Goal: Information Seeking & Learning: Compare options

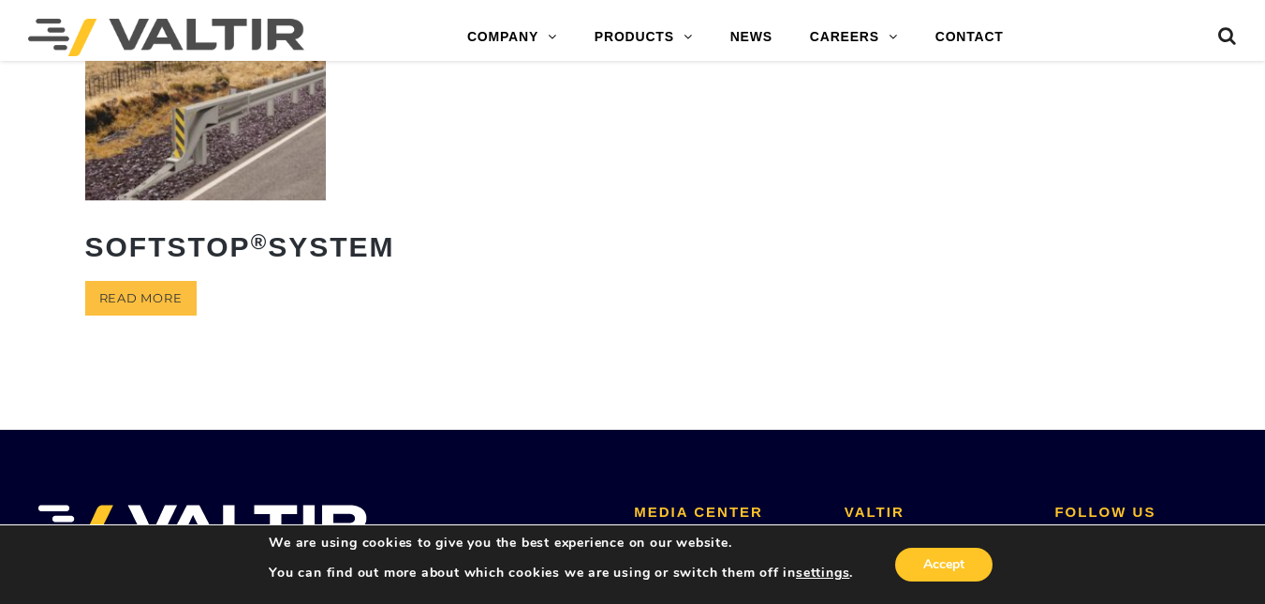
scroll to position [528, 0]
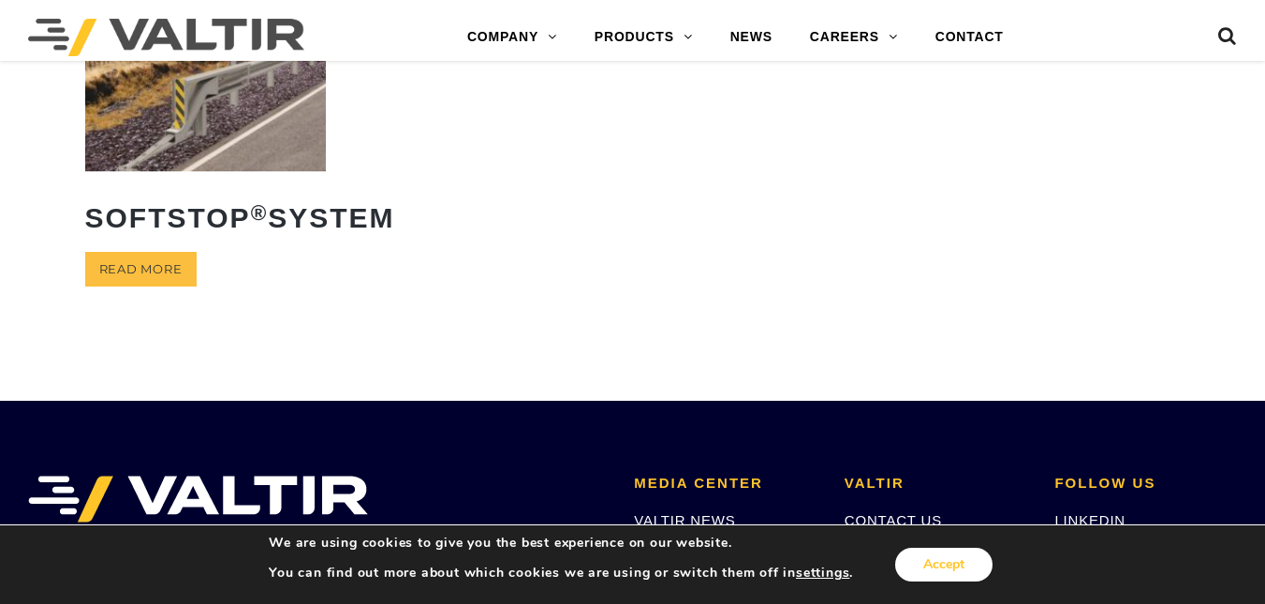
click at [959, 551] on button "Accept" at bounding box center [943, 565] width 97 height 34
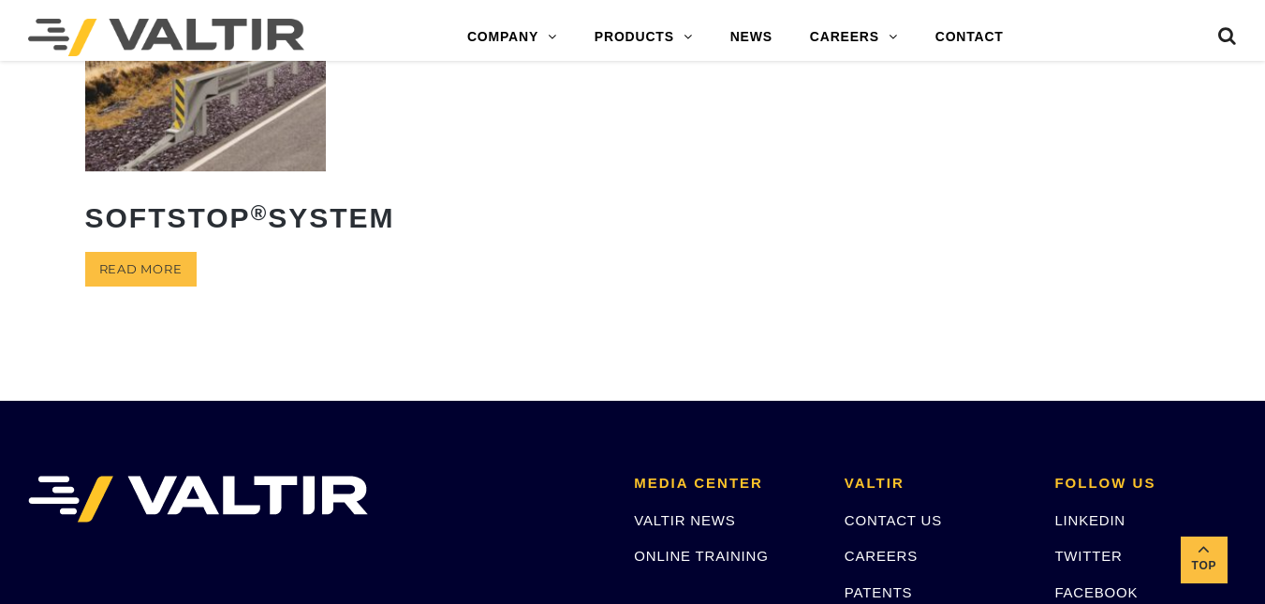
scroll to position [0, 0]
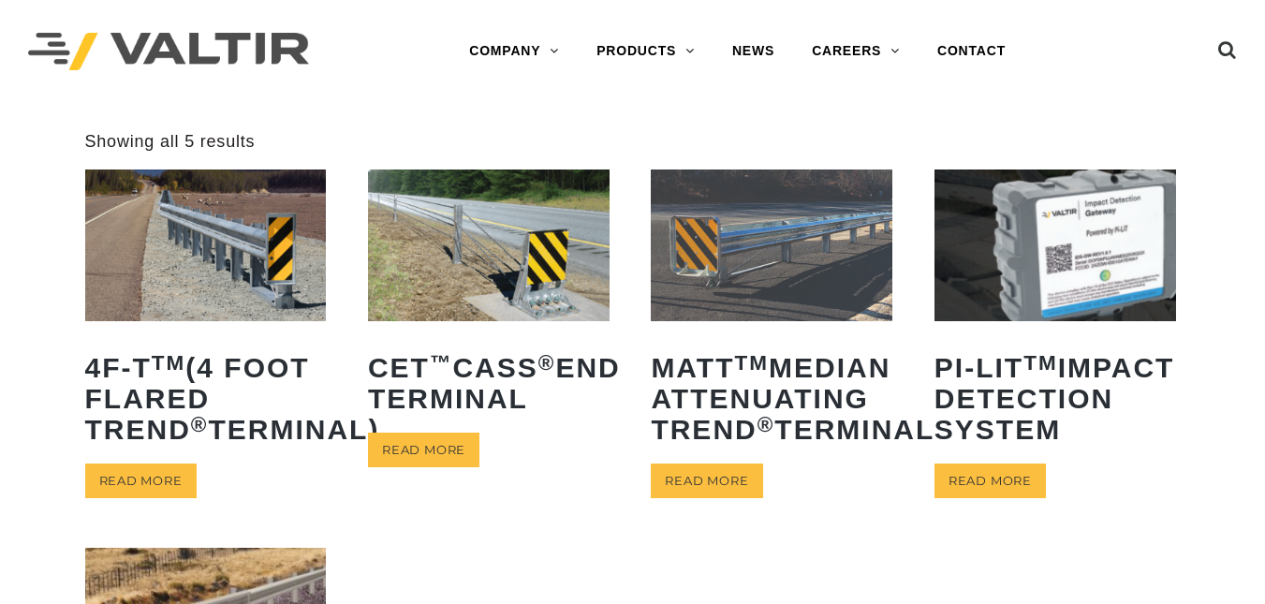
click at [252, 308] on img at bounding box center [206, 244] width 242 height 151
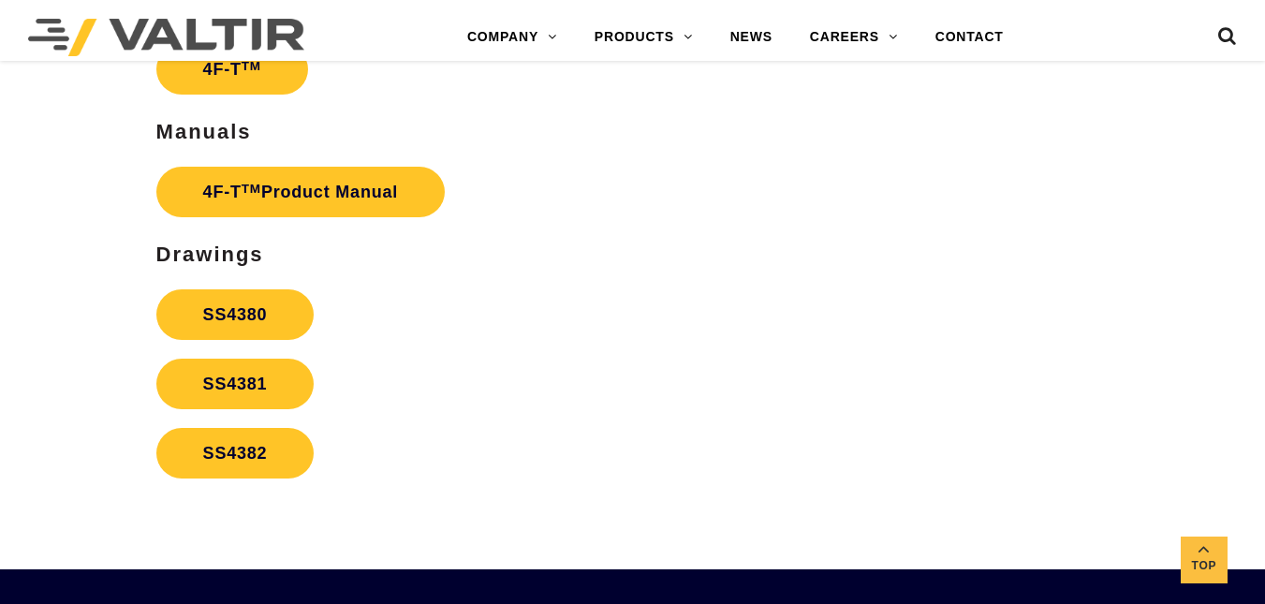
scroll to position [3695, 0]
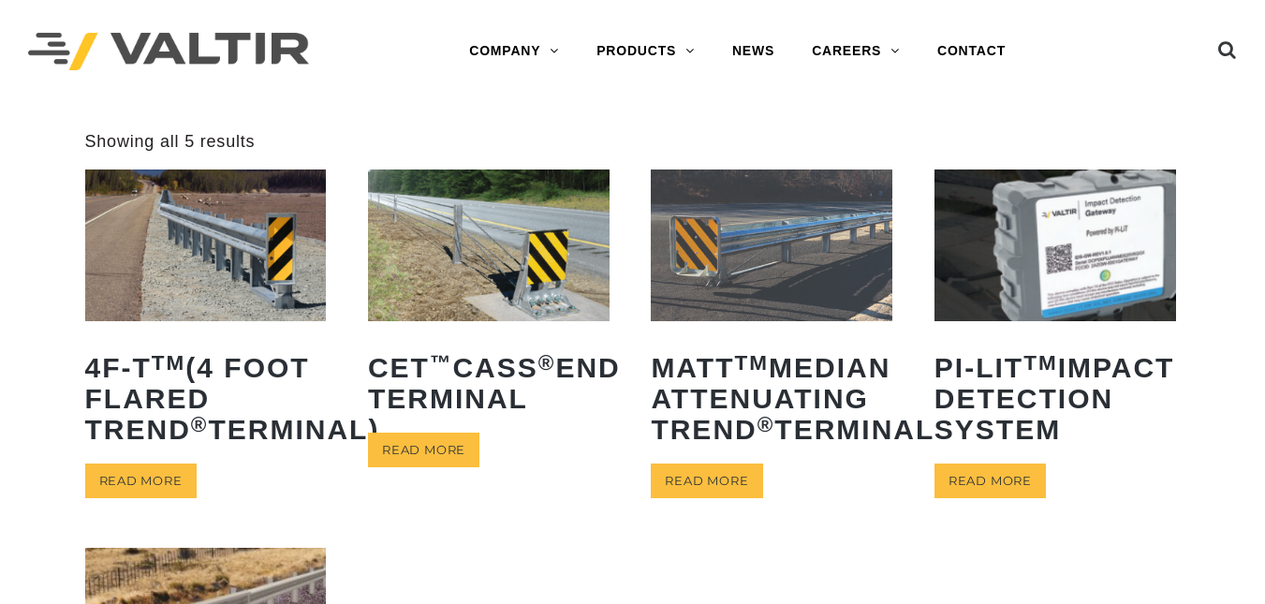
click at [197, 259] on img at bounding box center [206, 244] width 242 height 151
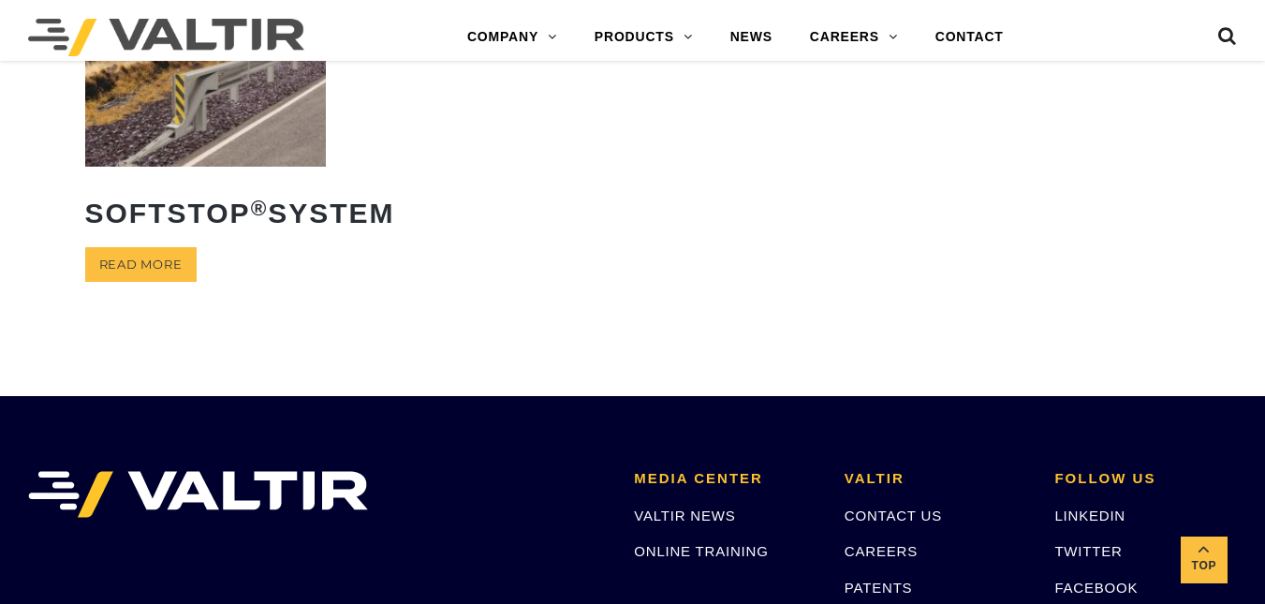
scroll to position [392, 0]
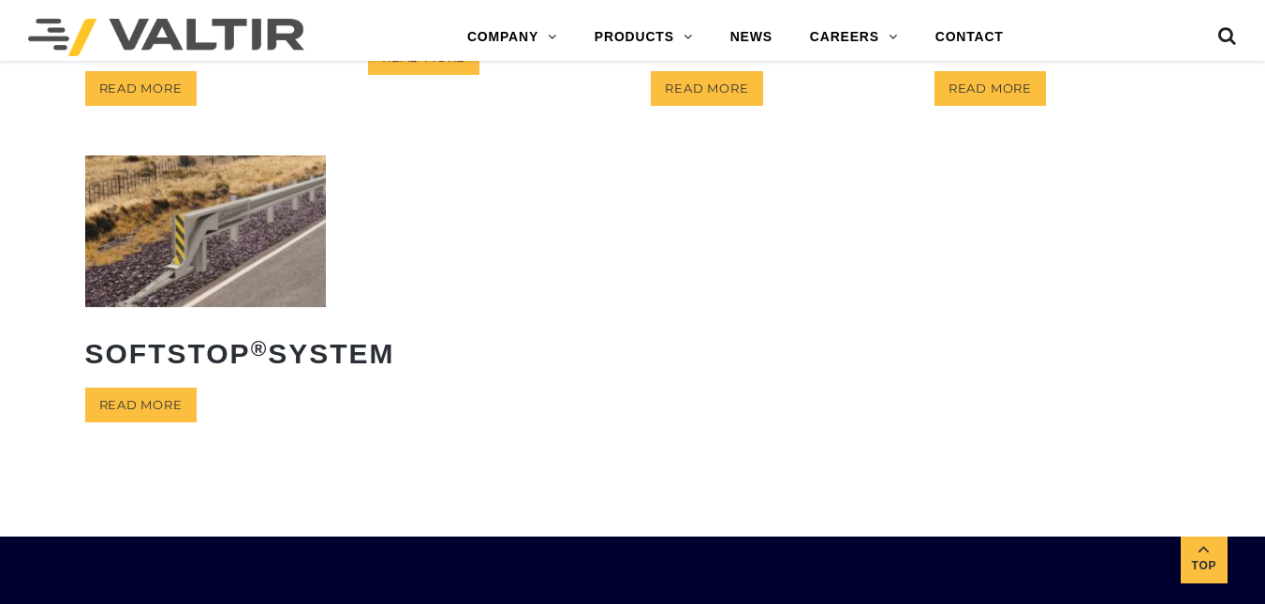
click at [242, 306] on img at bounding box center [206, 230] width 242 height 151
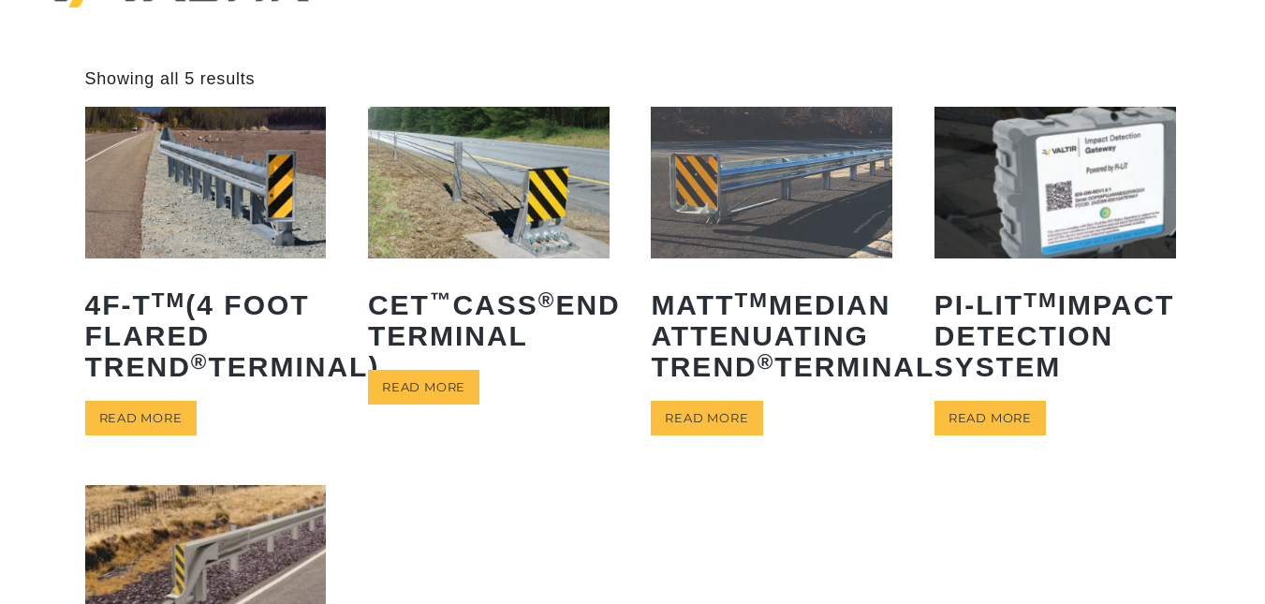
scroll to position [21, 0]
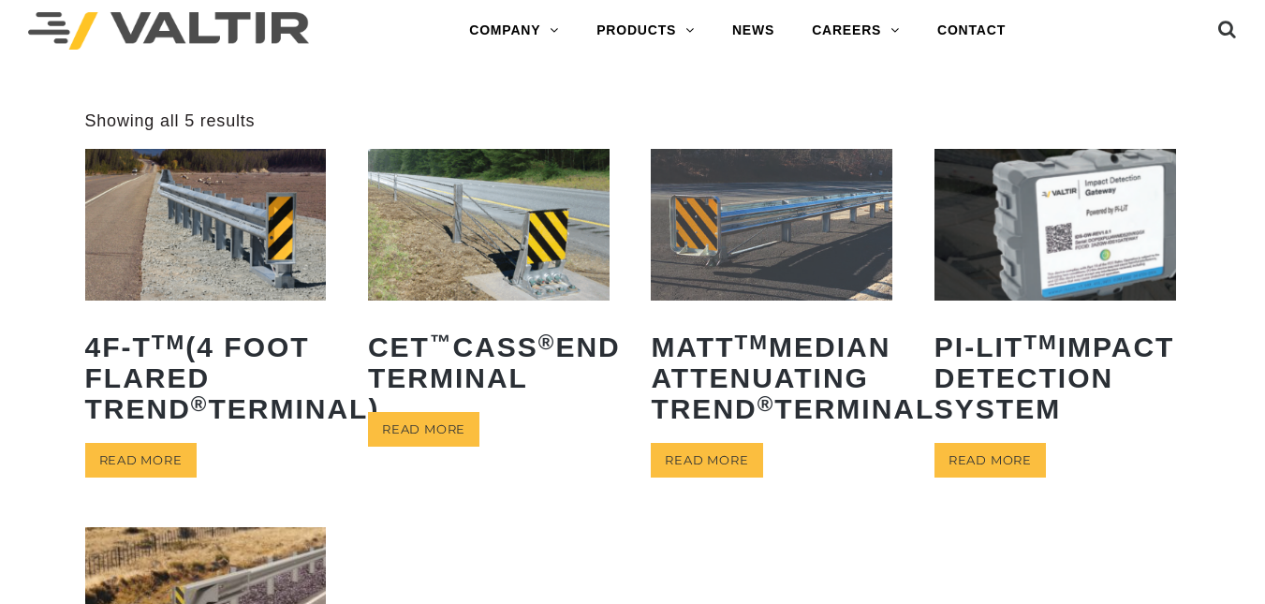
click at [829, 212] on img at bounding box center [772, 224] width 242 height 151
click at [436, 210] on img at bounding box center [489, 224] width 242 height 151
click at [275, 224] on img at bounding box center [206, 224] width 242 height 151
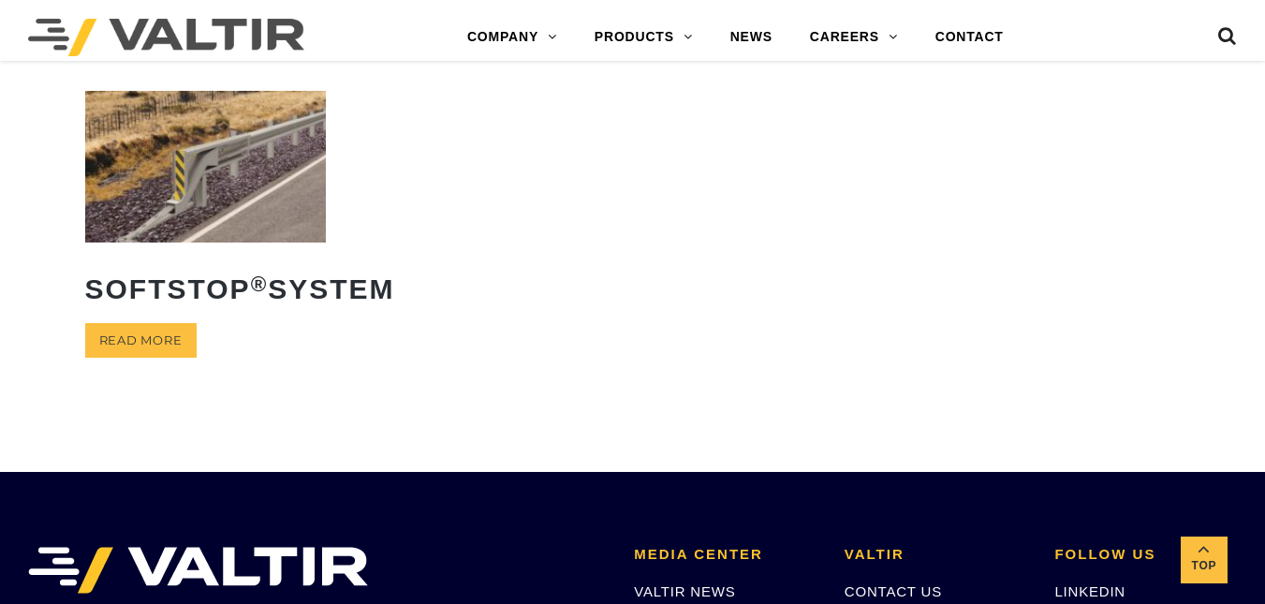
scroll to position [549, 0]
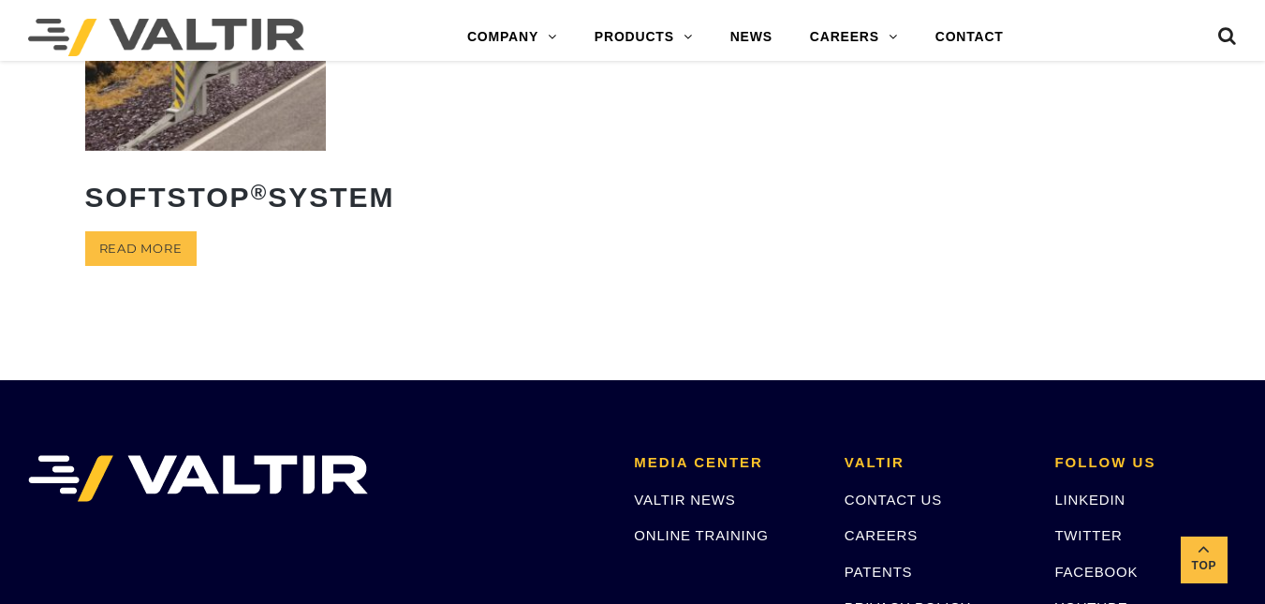
click at [170, 150] on img at bounding box center [206, 74] width 242 height 151
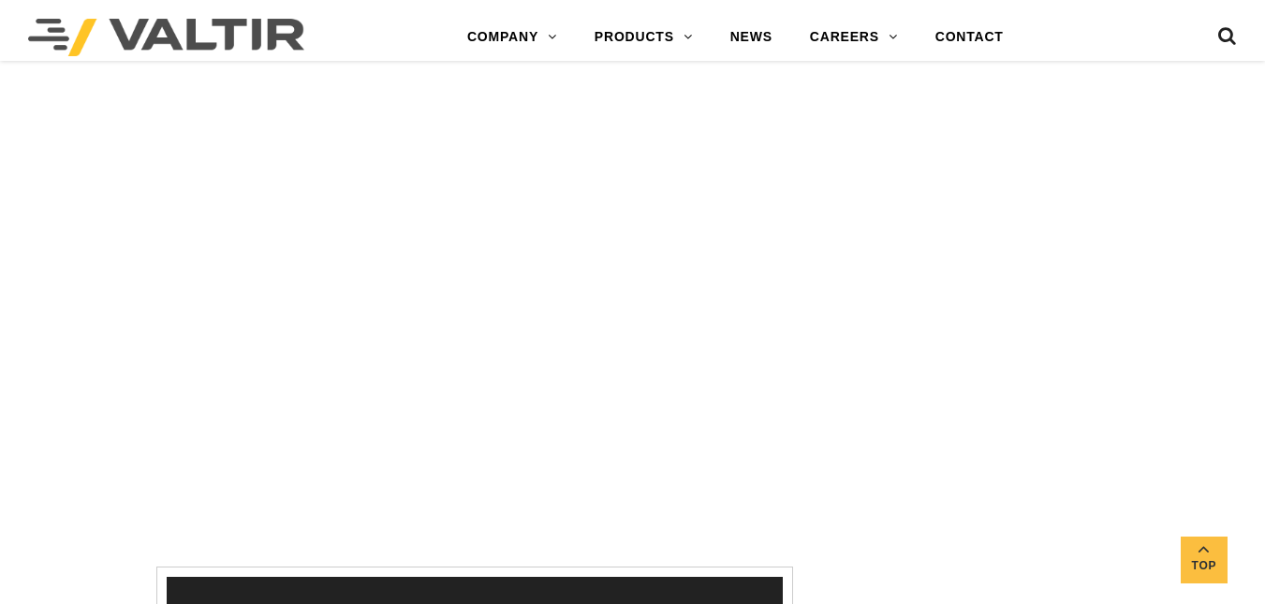
scroll to position [2112, 0]
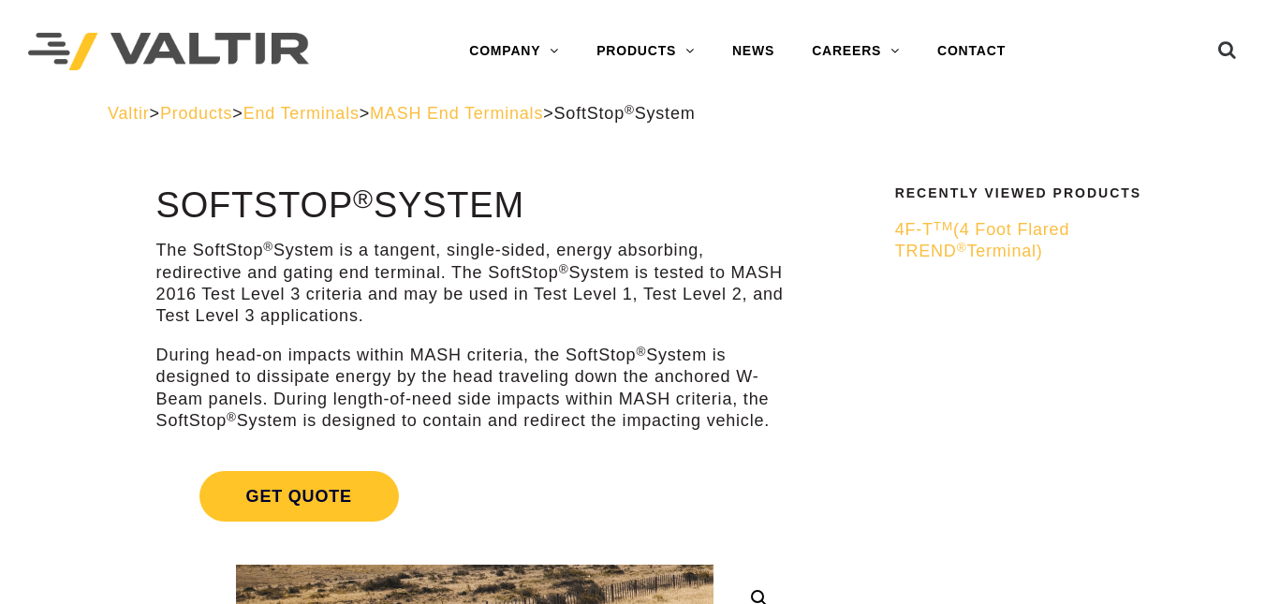
scroll to position [528, 0]
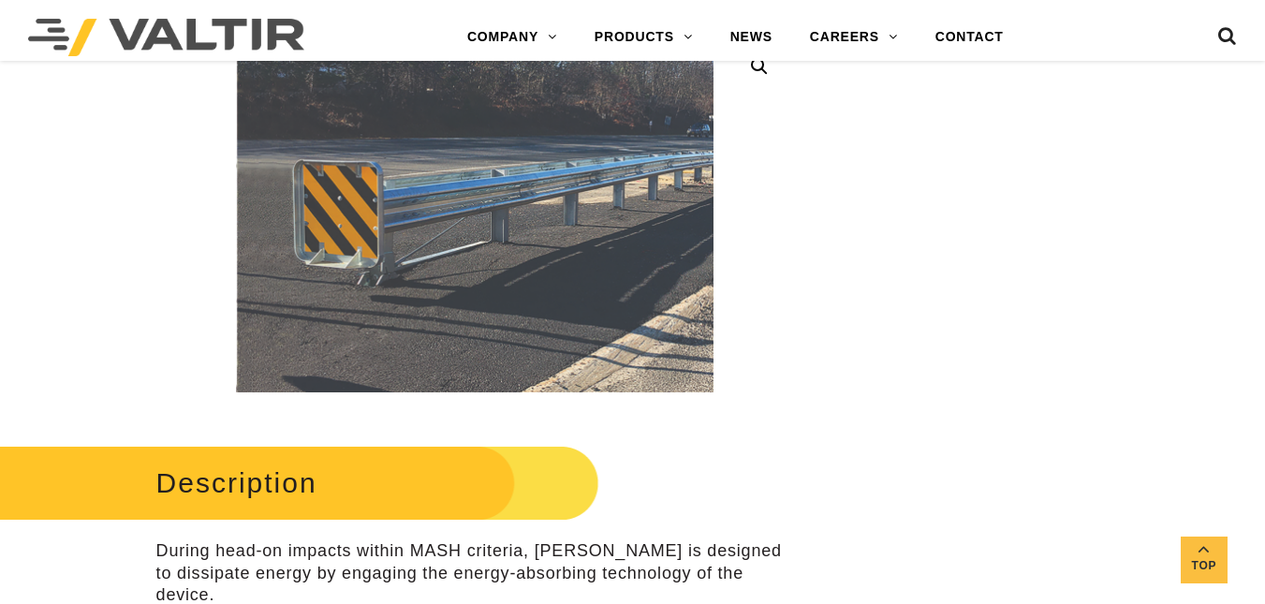
scroll to position [561, 0]
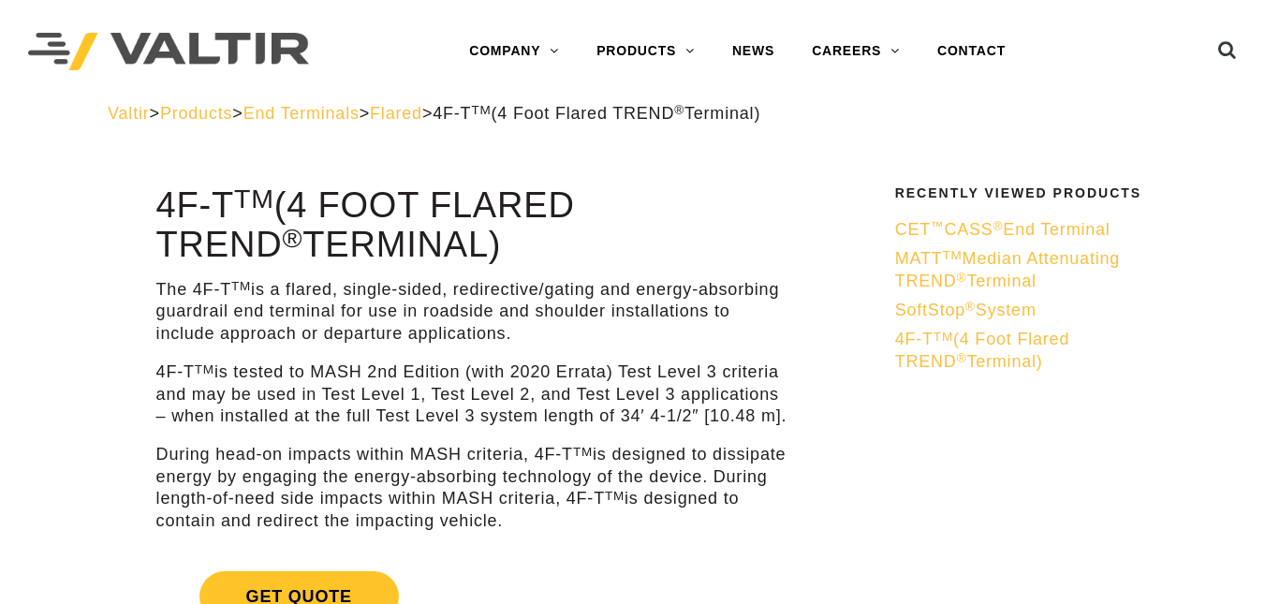
scroll to position [528, 0]
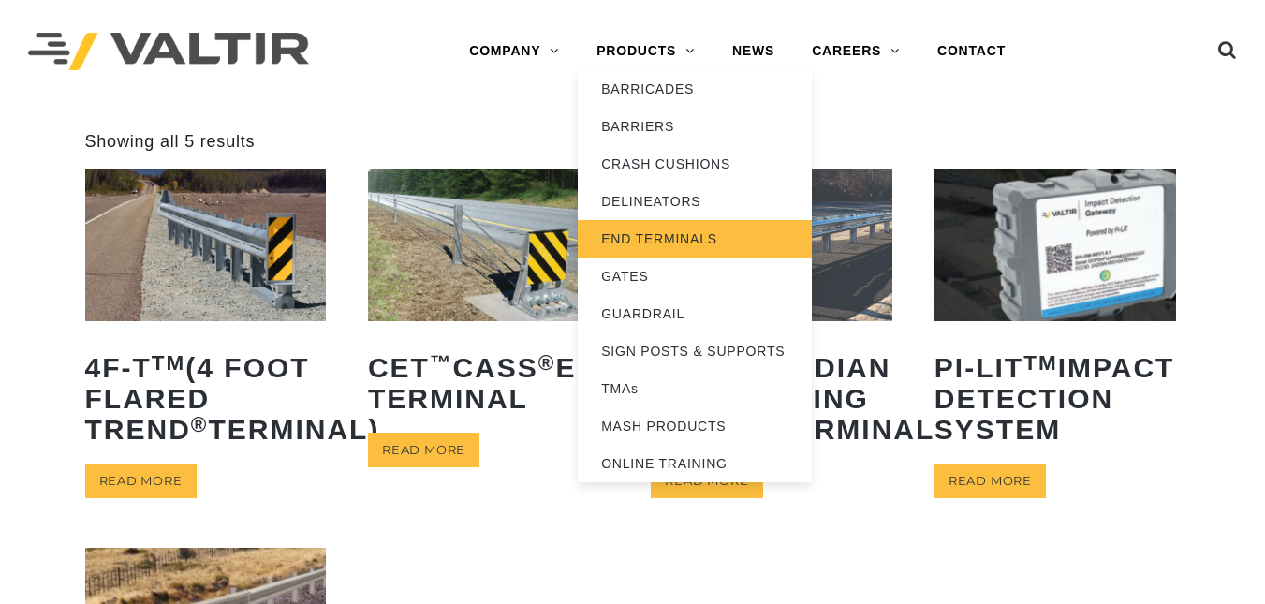
click at [662, 228] on link "END TERMINALS" at bounding box center [695, 238] width 234 height 37
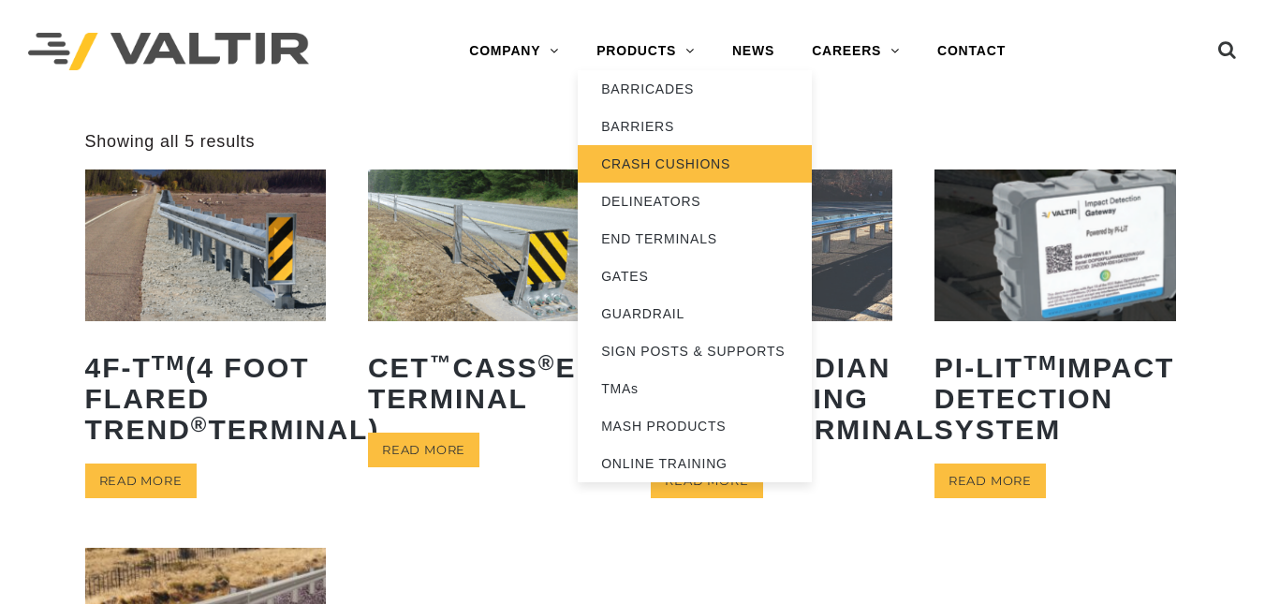
click at [643, 148] on link "CRASH CUSHIONS" at bounding box center [695, 163] width 234 height 37
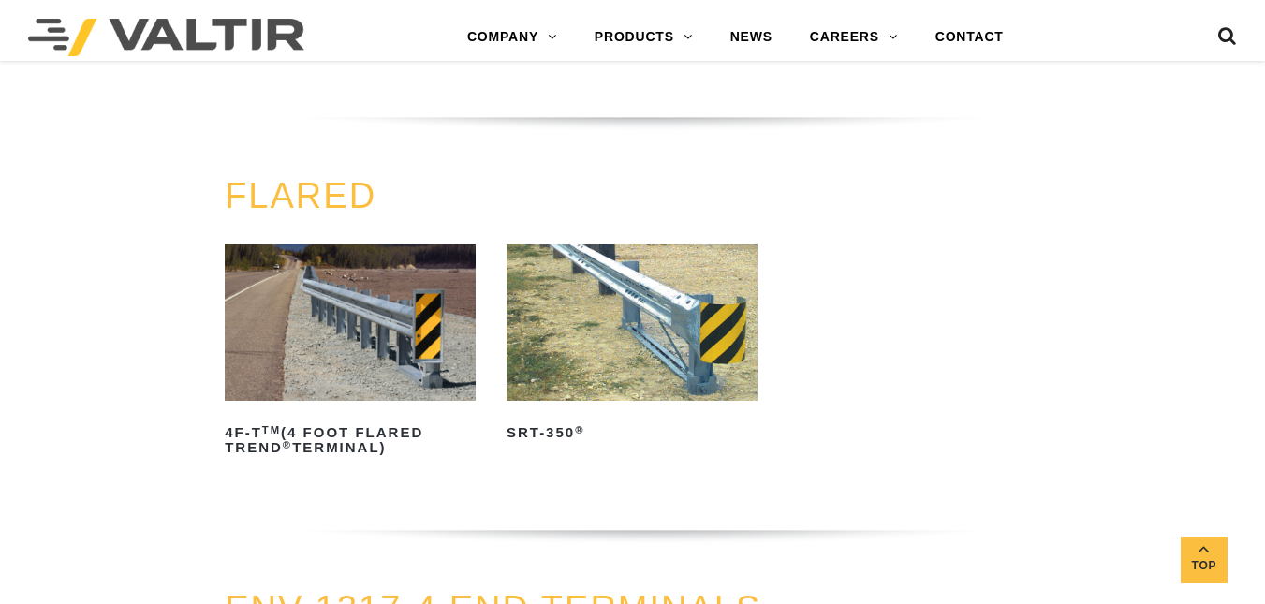
scroll to position [2112, 0]
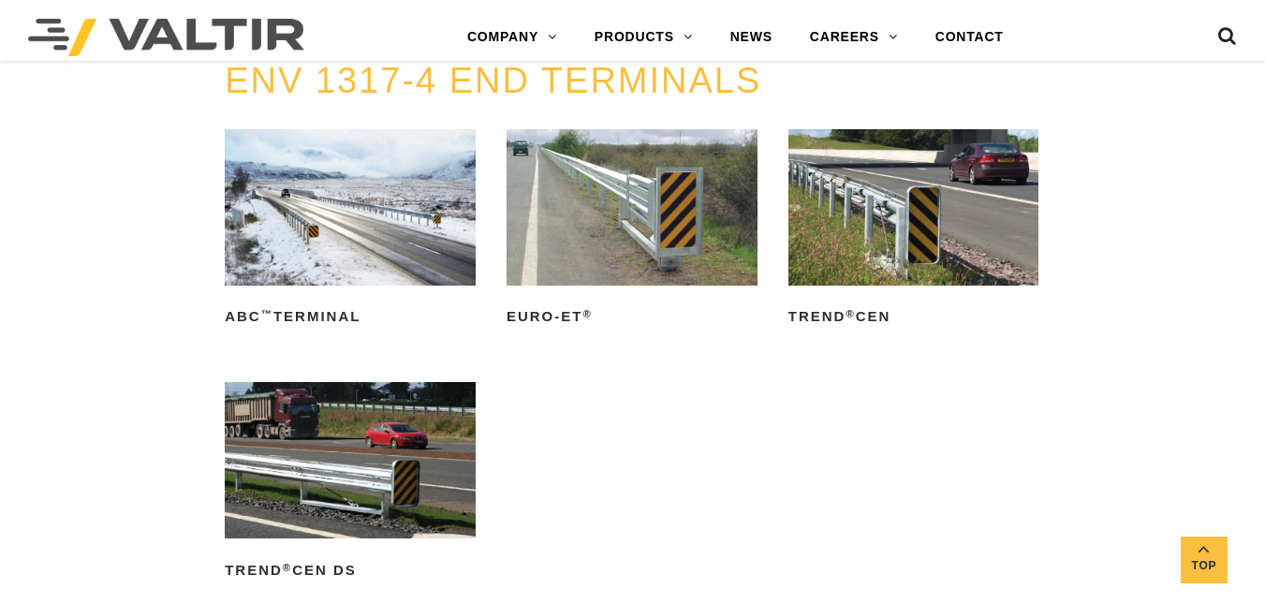
click at [662, 228] on img at bounding box center [631, 207] width 251 height 156
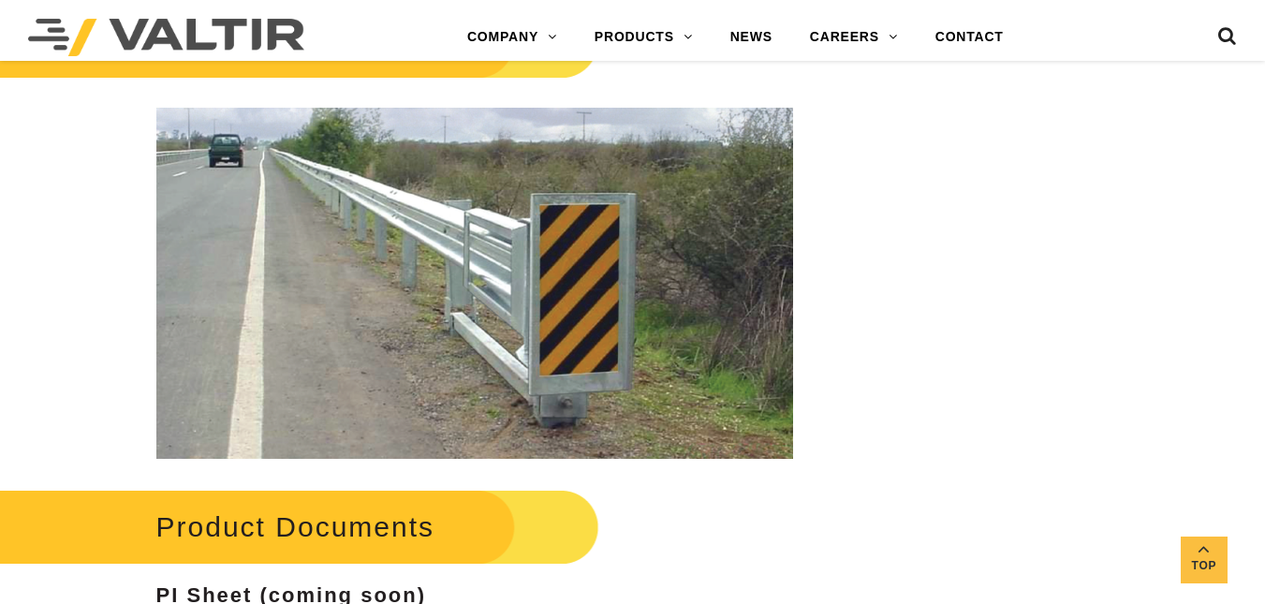
scroll to position [2411, 0]
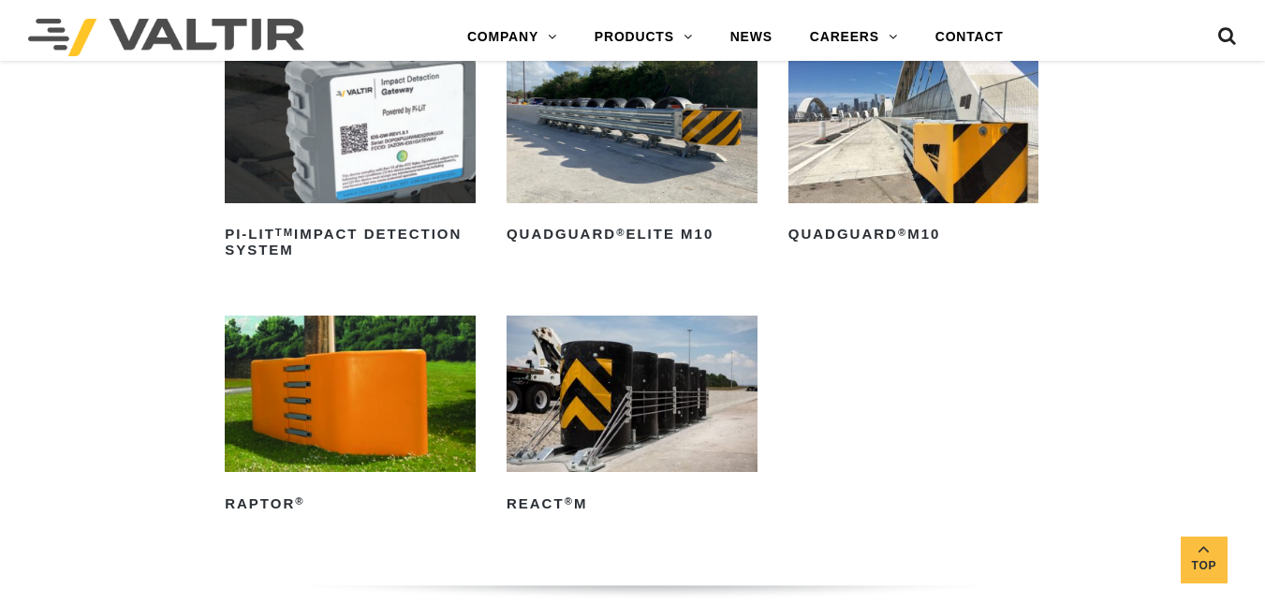
scroll to position [528, 0]
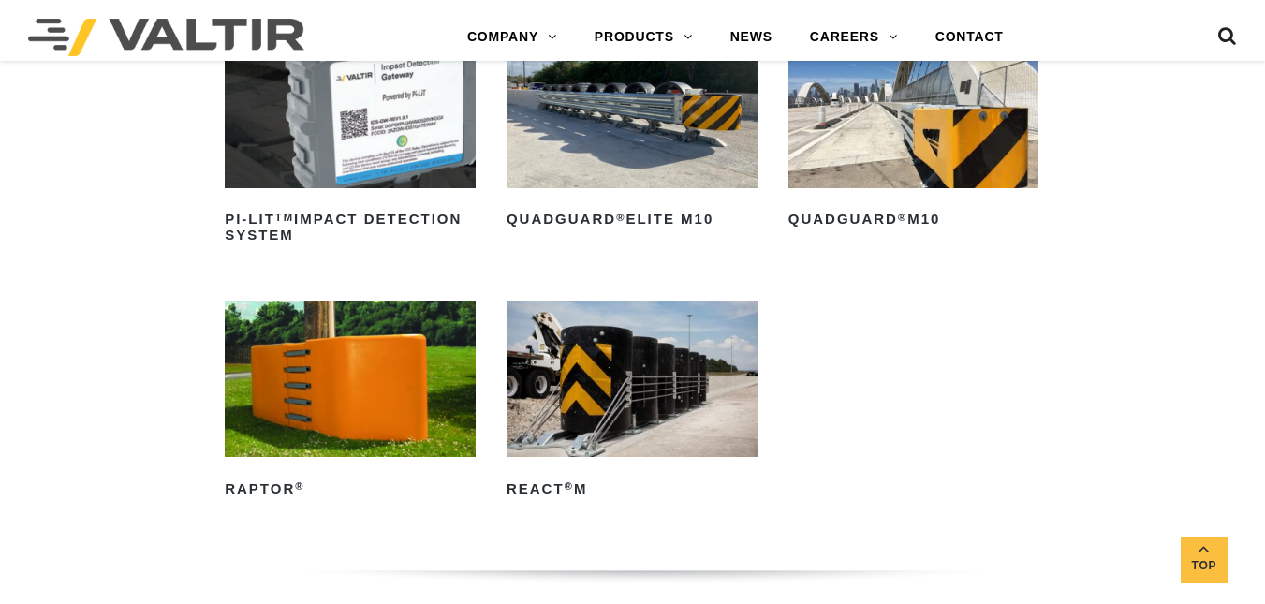
click at [643, 148] on img at bounding box center [631, 110] width 251 height 156
click at [993, 169] on img at bounding box center [913, 110] width 251 height 156
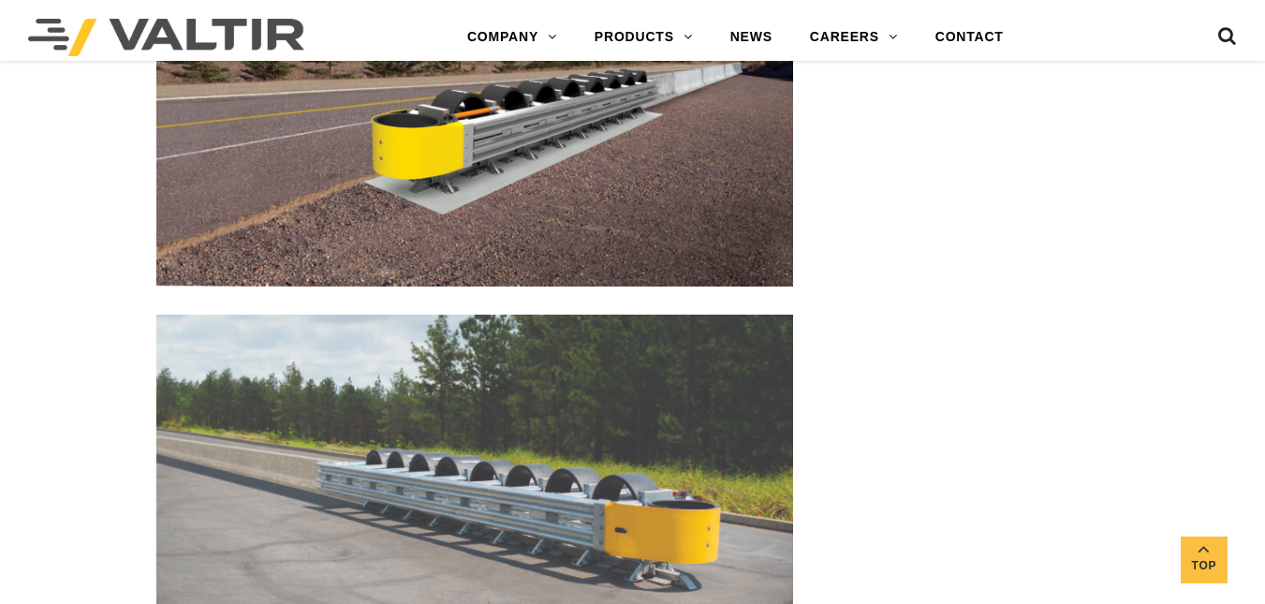
scroll to position [6336, 0]
